Goal: Task Accomplishment & Management: Use online tool/utility

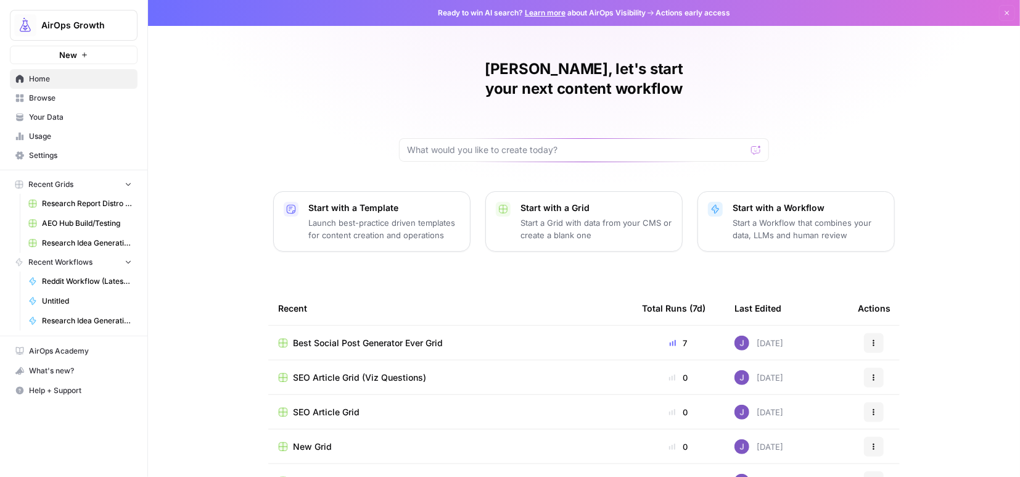
scroll to position [89, 0]
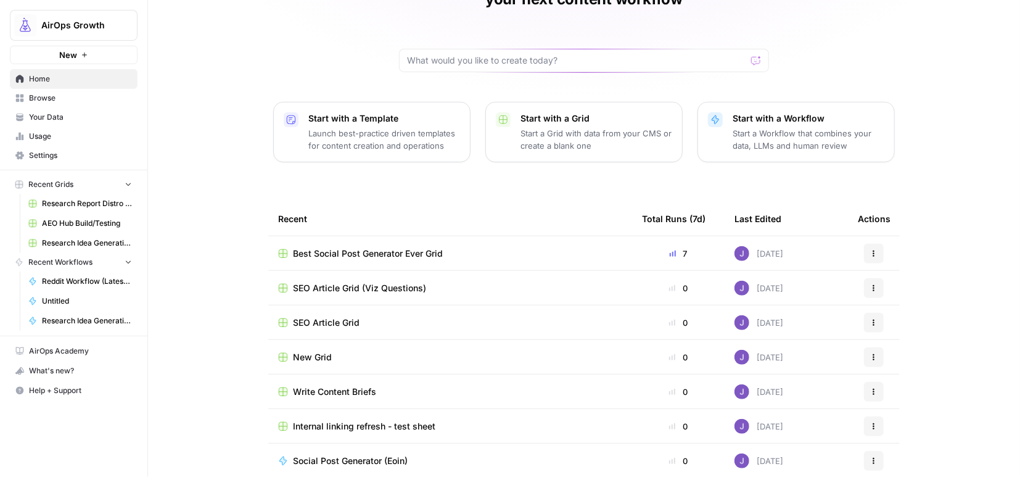
click at [36, 101] on span "Browse" at bounding box center [80, 98] width 103 height 11
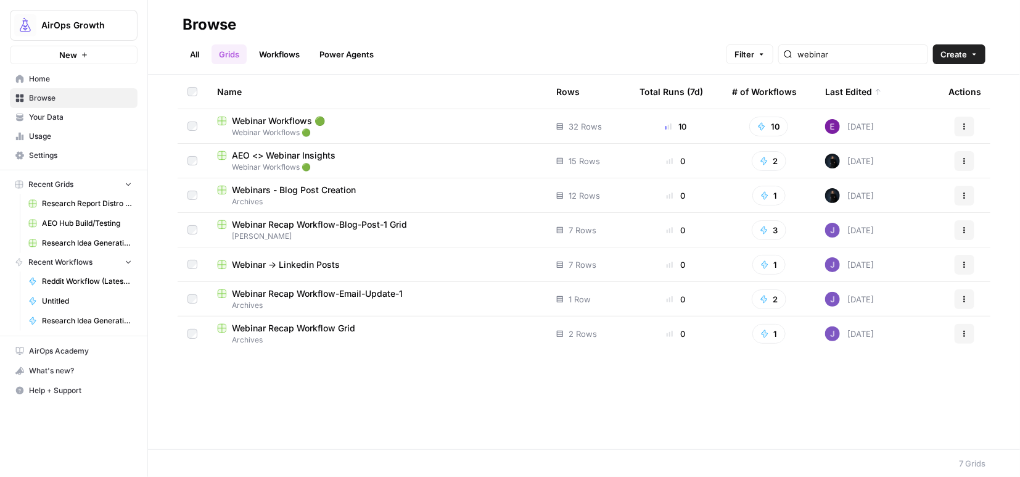
click at [278, 121] on span "Webinar Workflows 🟢" at bounding box center [278, 121] width 93 height 12
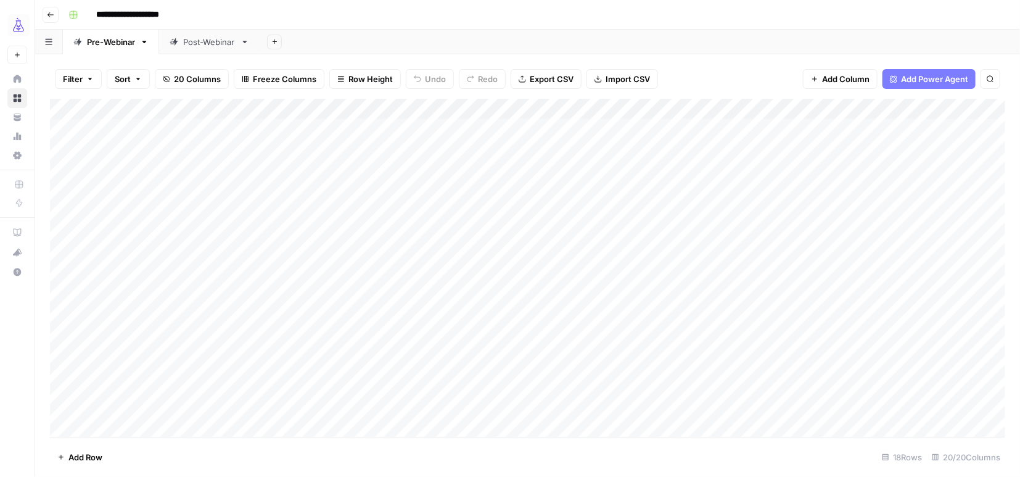
click at [206, 43] on div "Post-Webinar" at bounding box center [209, 42] width 52 height 12
type input "**********"
click at [592, 359] on div "Add Column" at bounding box center [528, 266] width 956 height 334
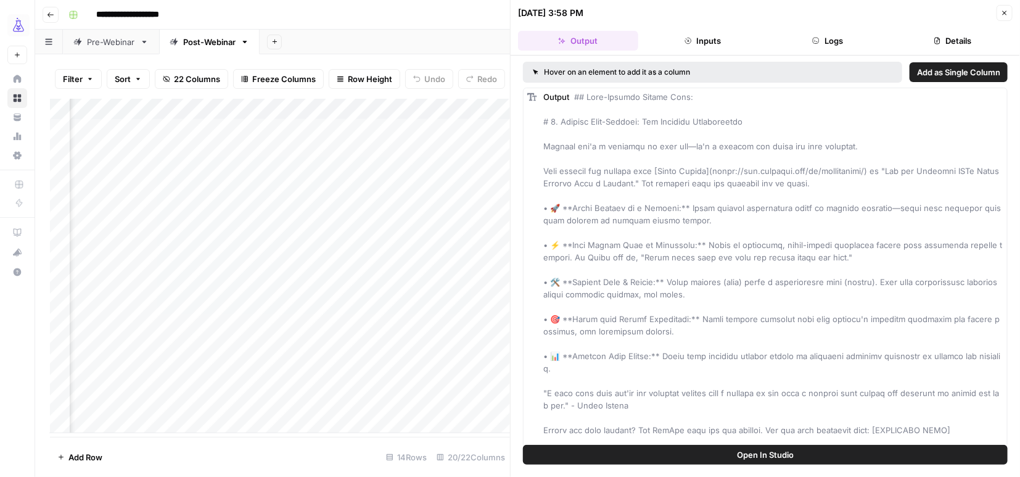
click at [1003, 13] on icon "button" at bounding box center [1004, 12] width 7 height 7
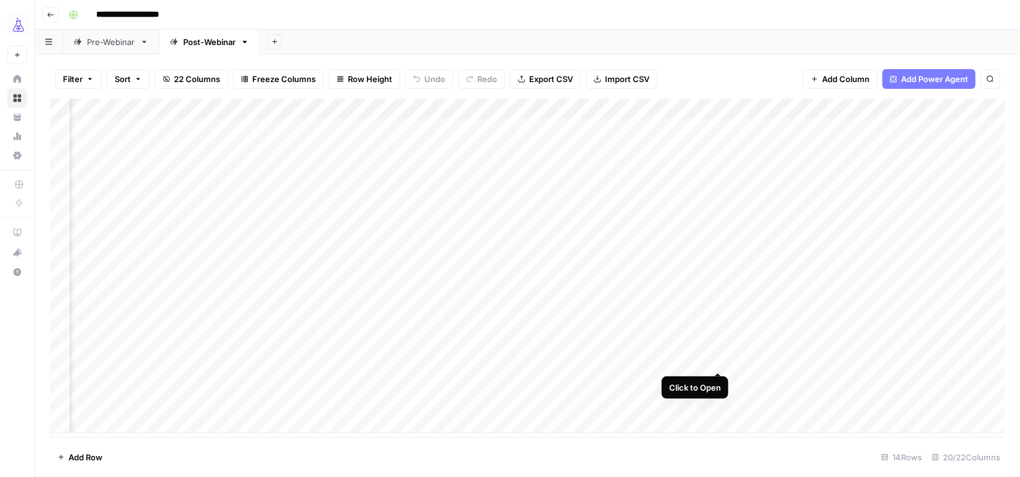
click at [717, 358] on div "Add Column" at bounding box center [528, 266] width 956 height 334
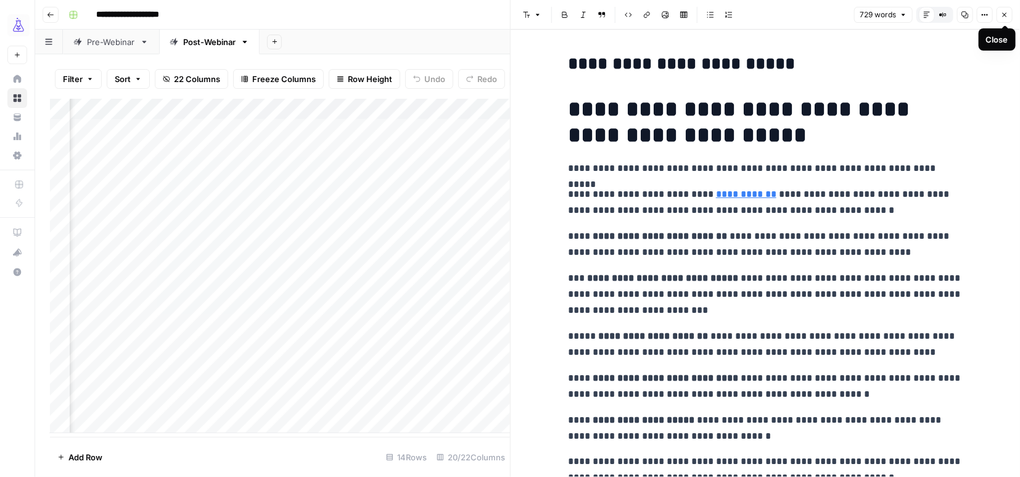
click at [1005, 15] on icon "button" at bounding box center [1005, 15] width 4 height 4
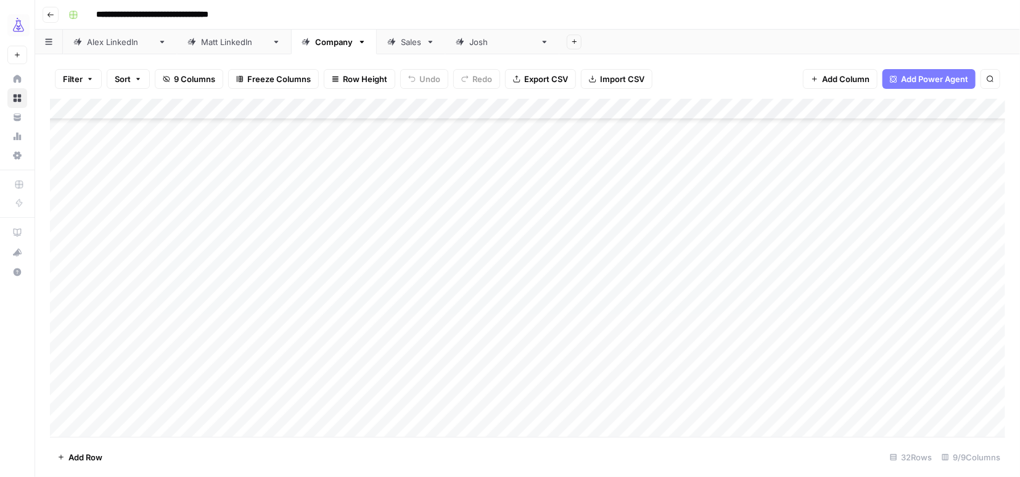
scroll to position [373, 0]
click at [233, 413] on div "Add Column" at bounding box center [528, 268] width 956 height 339
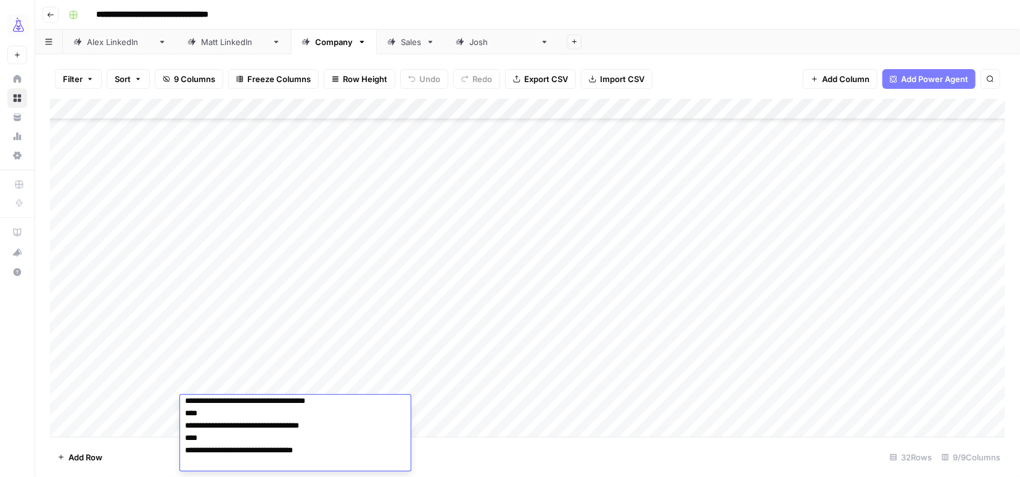
click at [476, 391] on div "Add Column" at bounding box center [528, 268] width 956 height 339
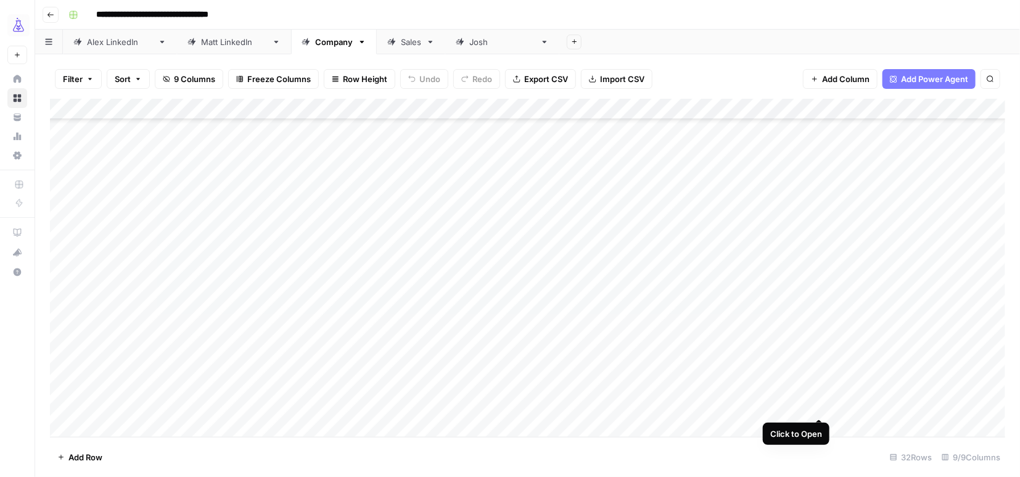
click at [820, 407] on div "Add Column" at bounding box center [528, 268] width 956 height 339
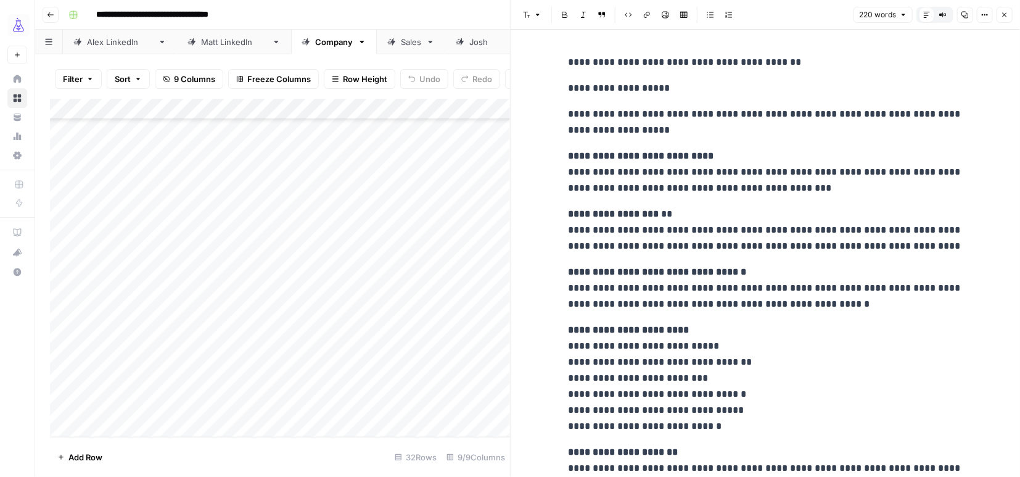
click at [622, 130] on p "**********" at bounding box center [765, 122] width 395 height 32
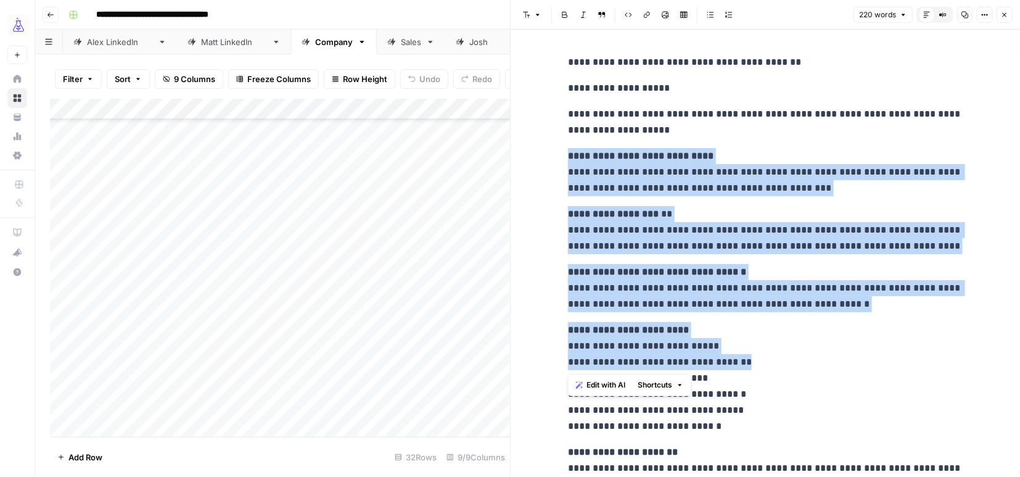
drag, startPoint x: 569, startPoint y: 151, endPoint x: 798, endPoint y: 367, distance: 314.6
click at [798, 367] on div "**********" at bounding box center [766, 336] width 410 height 574
click at [1003, 17] on icon "button" at bounding box center [1005, 15] width 4 height 4
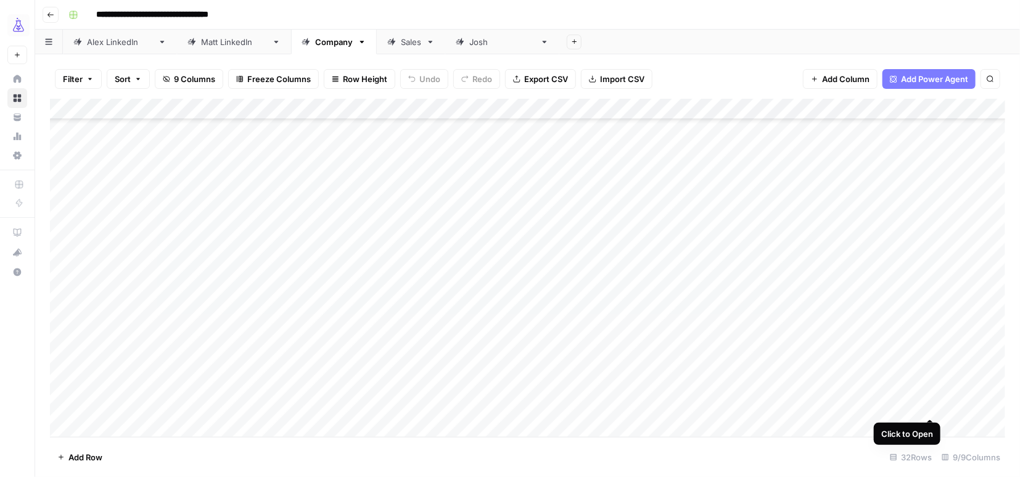
click at [933, 407] on div "Add Column" at bounding box center [528, 268] width 956 height 339
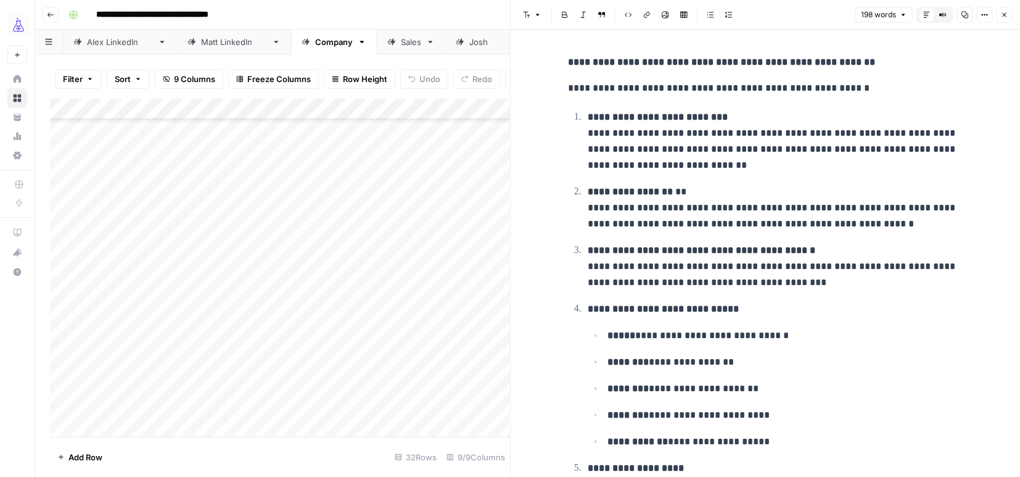
click at [1008, 11] on icon "button" at bounding box center [1004, 14] width 7 height 7
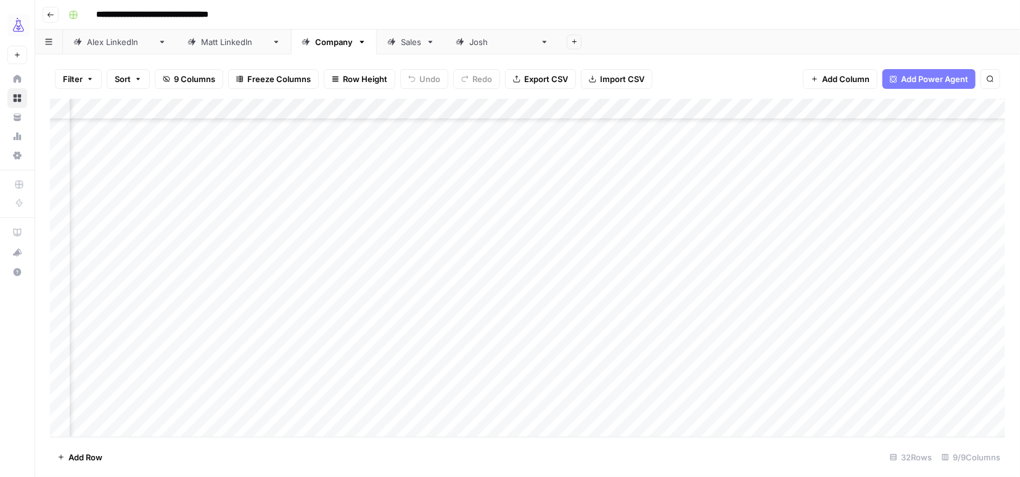
scroll to position [373, 70]
click at [969, 405] on div "Add Column" at bounding box center [528, 268] width 956 height 339
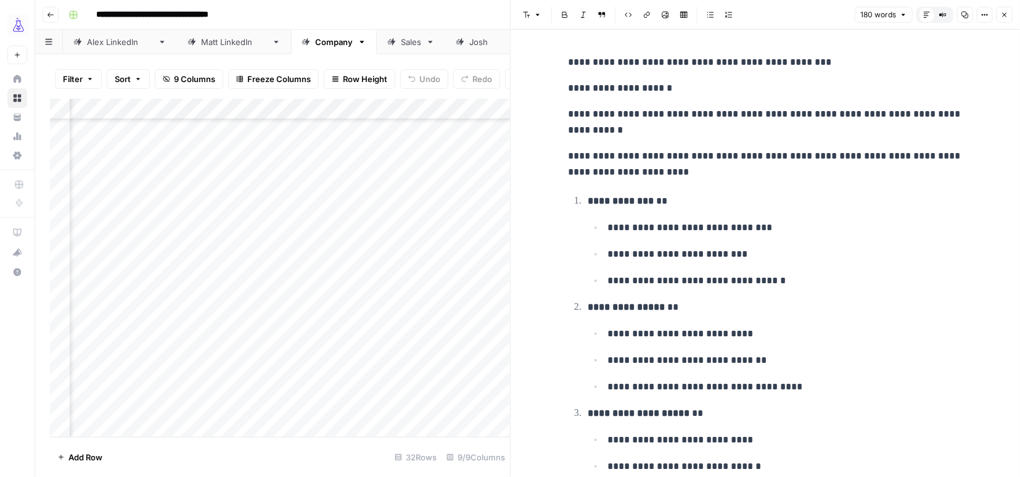
scroll to position [88, 0]
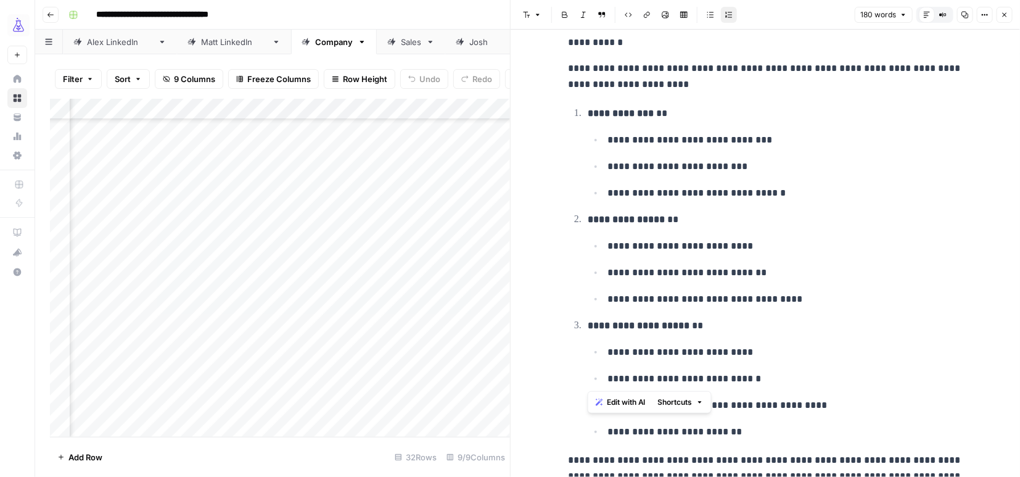
drag, startPoint x: 590, startPoint y: 326, endPoint x: 719, endPoint y: 387, distance: 142.4
click at [719, 388] on li "**********" at bounding box center [773, 378] width 379 height 123
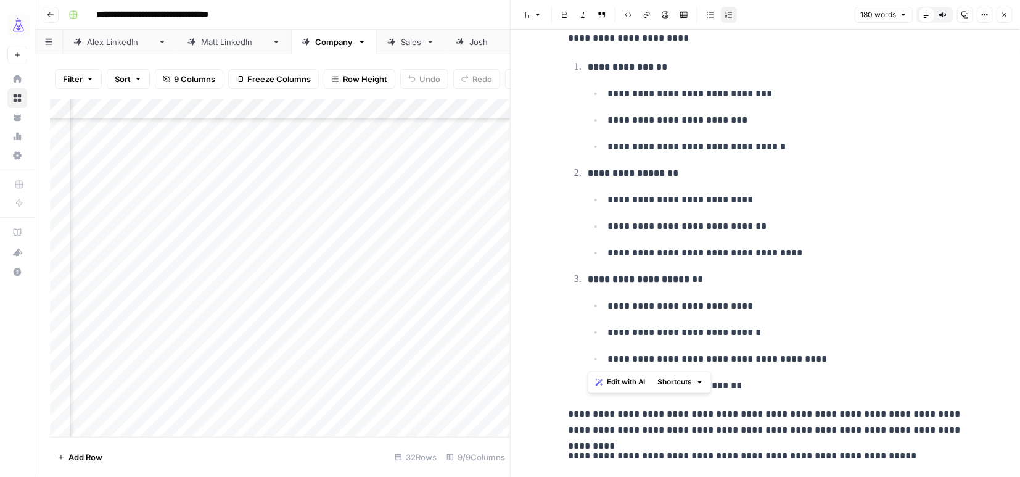
scroll to position [0, 0]
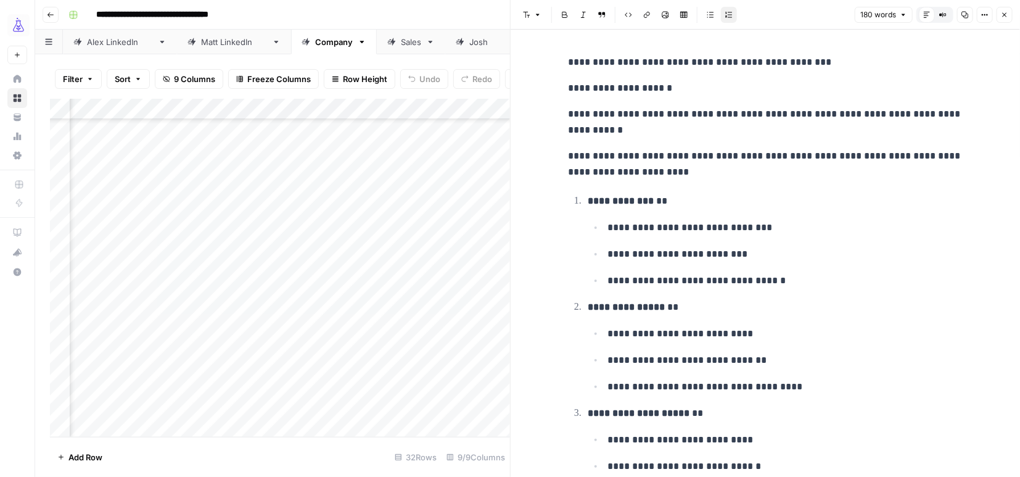
click at [1001, 12] on icon "button" at bounding box center [1004, 14] width 7 height 7
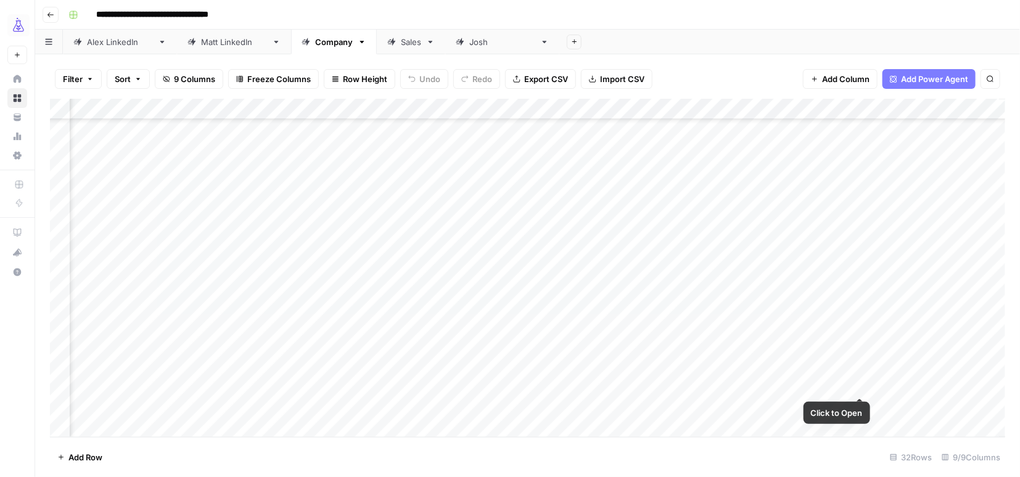
click at [862, 385] on div "Add Column" at bounding box center [528, 268] width 956 height 339
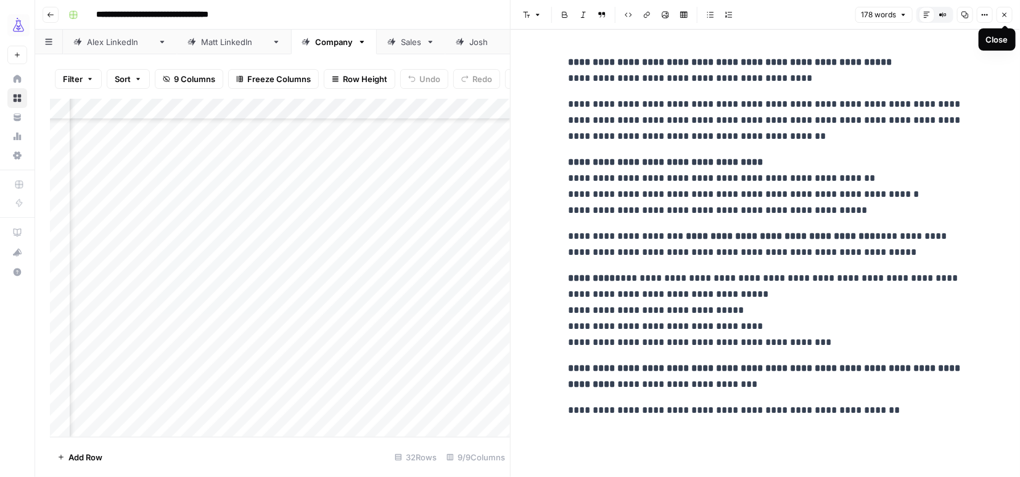
click at [1009, 14] on button "Close" at bounding box center [1005, 15] width 16 height 16
